Goal: Browse casually

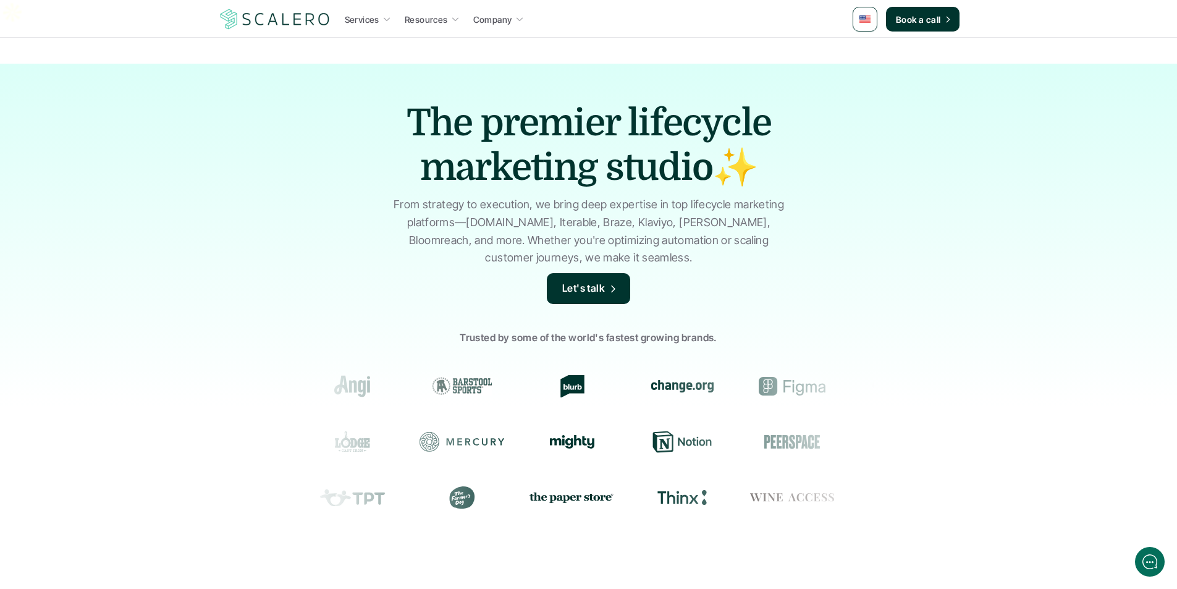
click at [82, 140] on div "The premier lifecycle marketing studio✨ From strategy to execution, we bring de…" at bounding box center [588, 323] width 1177 height 518
click at [281, 17] on img at bounding box center [275, 18] width 114 height 23
click at [219, 25] on img at bounding box center [275, 18] width 114 height 23
click at [240, 18] on img at bounding box center [275, 18] width 114 height 23
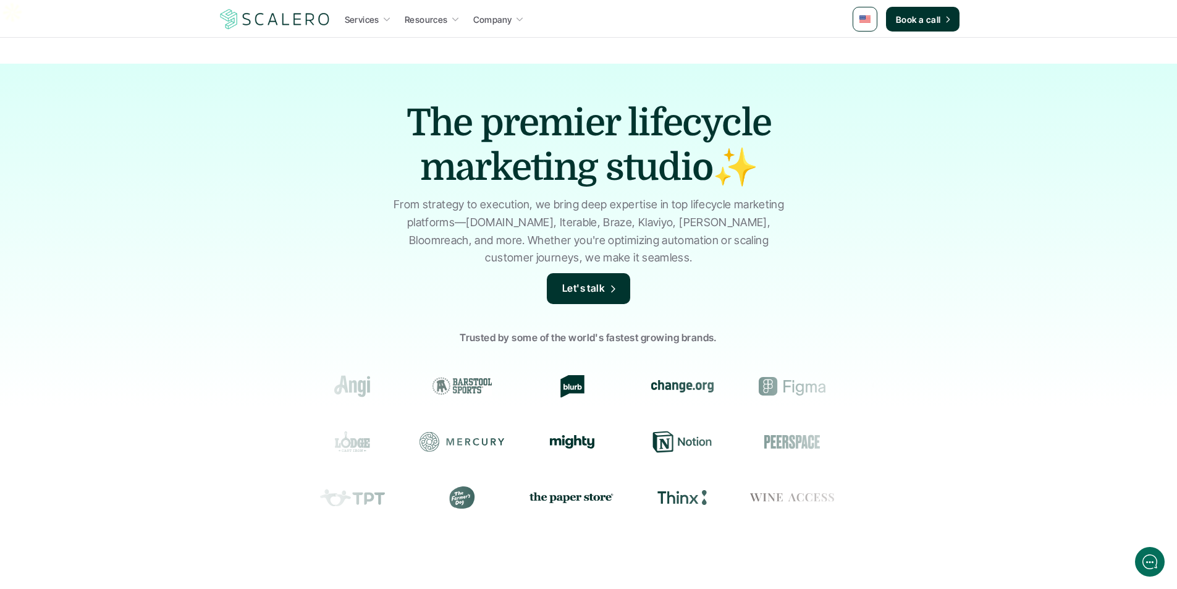
click at [240, 18] on img at bounding box center [275, 18] width 114 height 23
click at [140, 201] on div "The premier lifecycle marketing studio✨ From strategy to execution, we bring de…" at bounding box center [588, 323] width 1177 height 518
click at [316, 160] on div "The premier lifecycle marketing studio✨ From strategy to execution, we bring de…" at bounding box center [588, 323] width 1177 height 518
